Goal: Find contact information: Find contact information

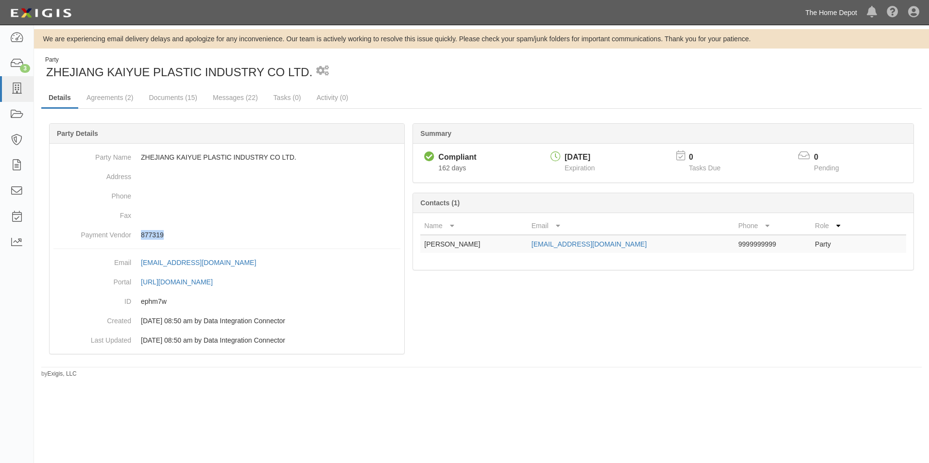
click at [814, 13] on link "The Home Depot" at bounding box center [831, 12] width 62 height 19
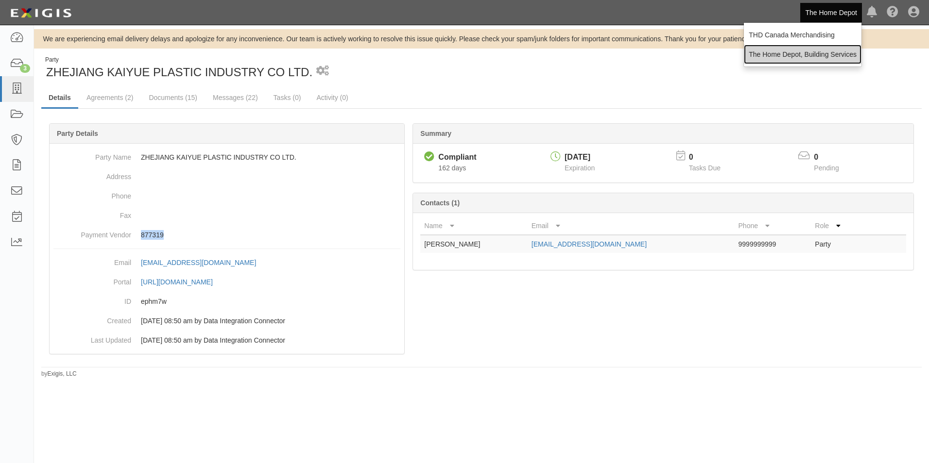
click at [809, 49] on link "The Home Depot, Building Services" at bounding box center [803, 54] width 118 height 19
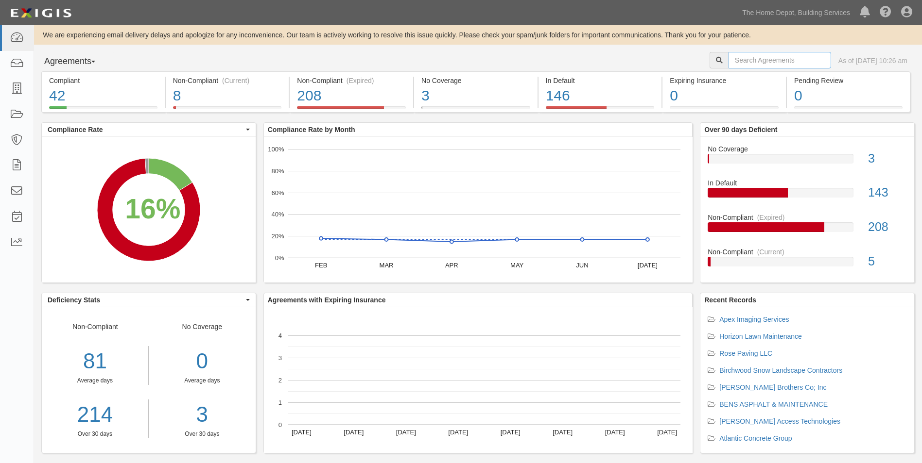
click at [728, 62] on input "text" at bounding box center [779, 60] width 102 height 17
type input "Safety Gas"
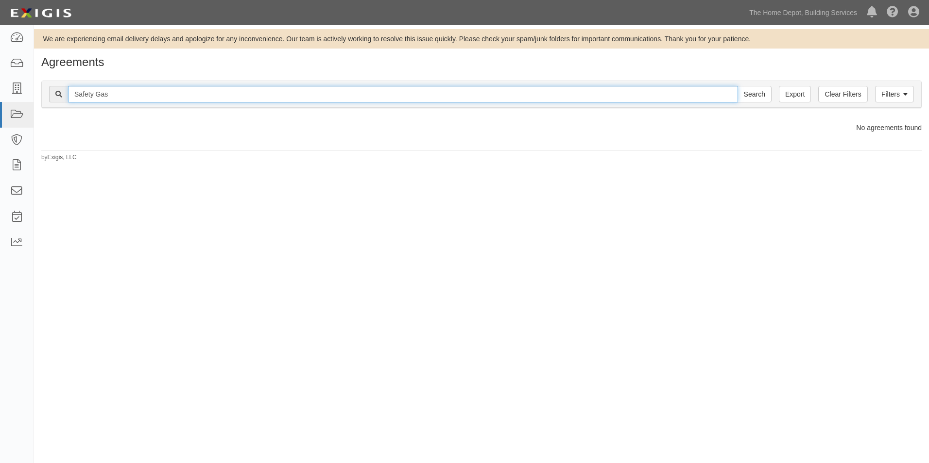
click at [312, 99] on input "Safety Gas" at bounding box center [403, 94] width 670 height 17
type input "Broadway National"
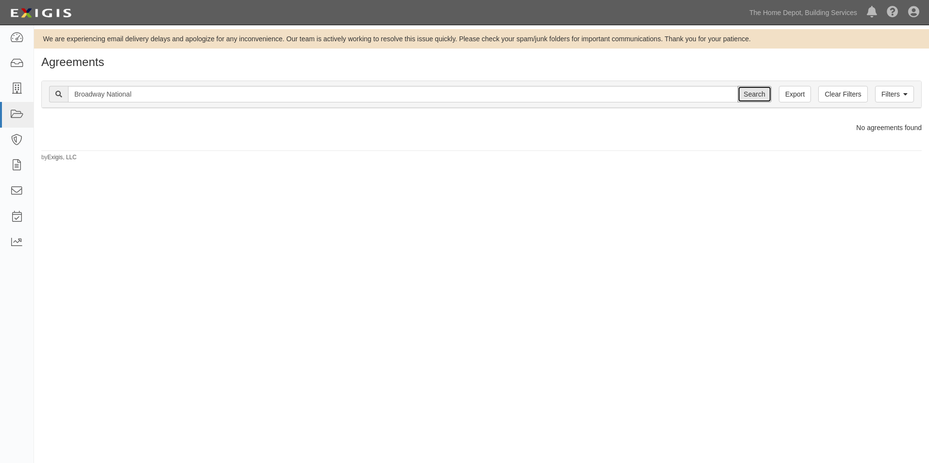
click at [737, 86] on input "Search" at bounding box center [754, 94] width 34 height 17
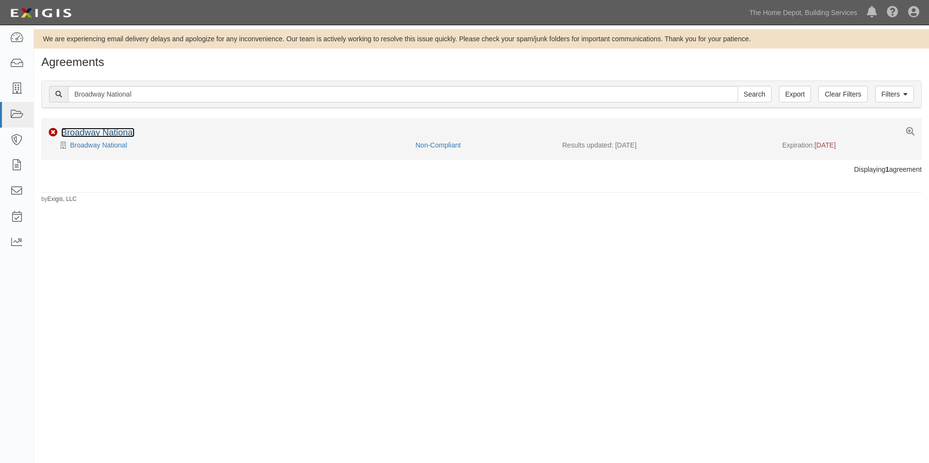
click at [91, 132] on link "Broadway National" at bounding box center [97, 133] width 73 height 10
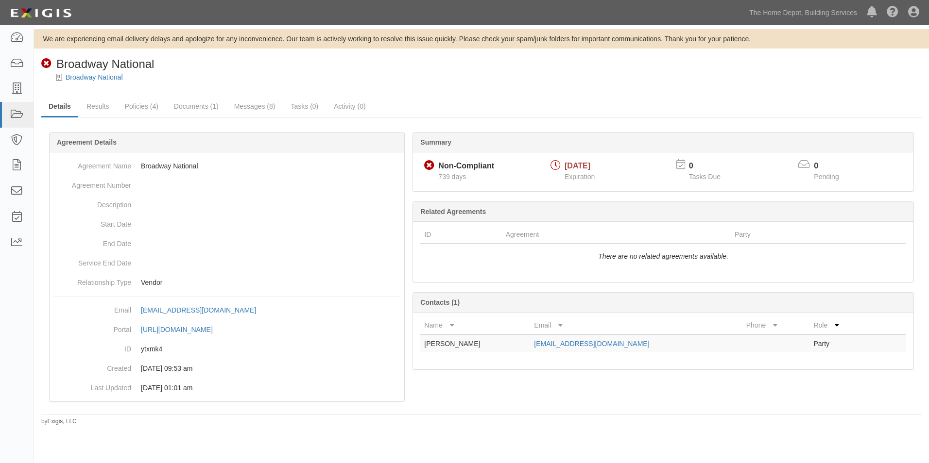
drag, startPoint x: 645, startPoint y: 346, endPoint x: 530, endPoint y: 351, distance: 115.7
click at [530, 351] on td "pandriani@broadwaynational.com" at bounding box center [636, 344] width 212 height 18
click at [142, 110] on link "Policies (4)" at bounding box center [142, 107] width 48 height 21
